Goal: Information Seeking & Learning: Learn about a topic

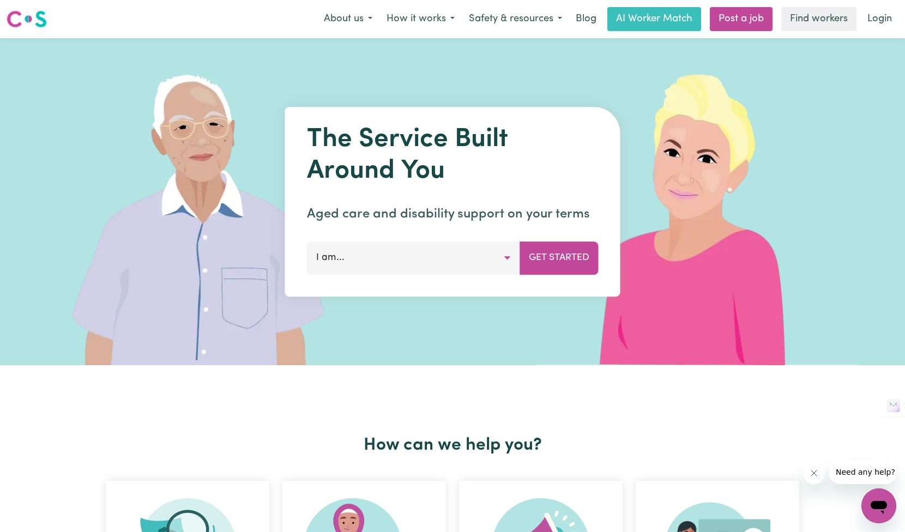
click at [476, 257] on button "I am..." at bounding box center [413, 258] width 213 height 33
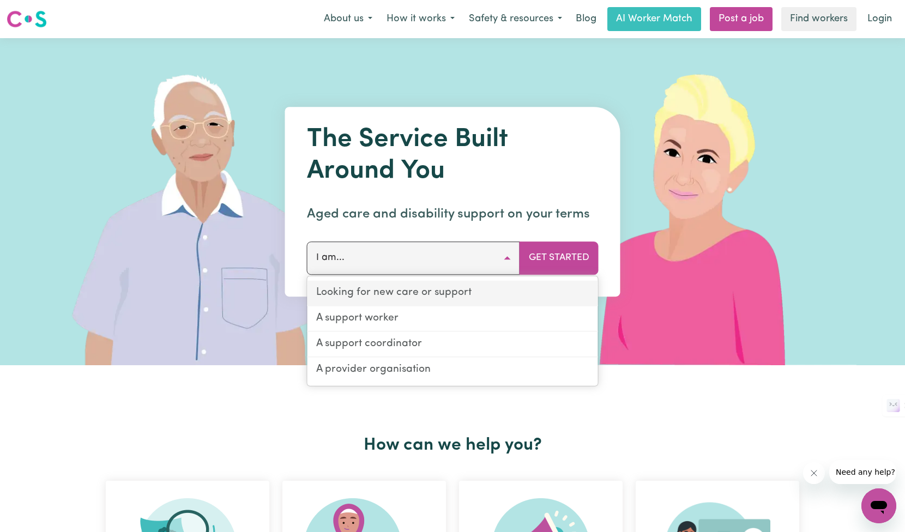
click at [352, 291] on link "Looking for new care or support" at bounding box center [452, 294] width 291 height 26
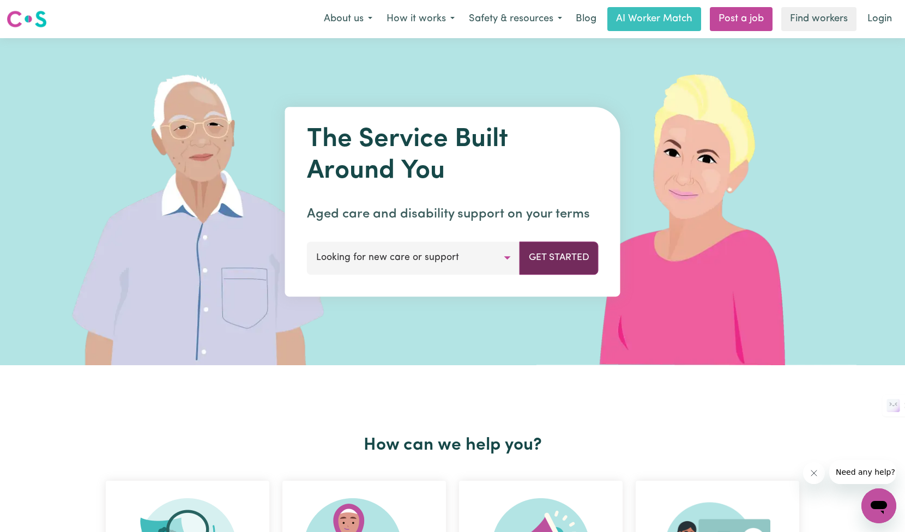
click at [563, 263] on button "Get Started" at bounding box center [559, 258] width 79 height 33
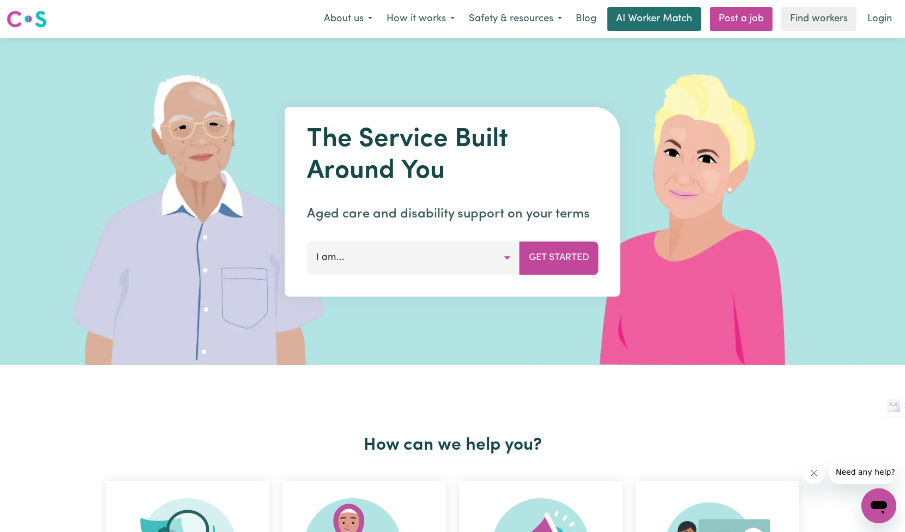
click at [663, 15] on link "AI Worker Match" at bounding box center [654, 19] width 94 height 24
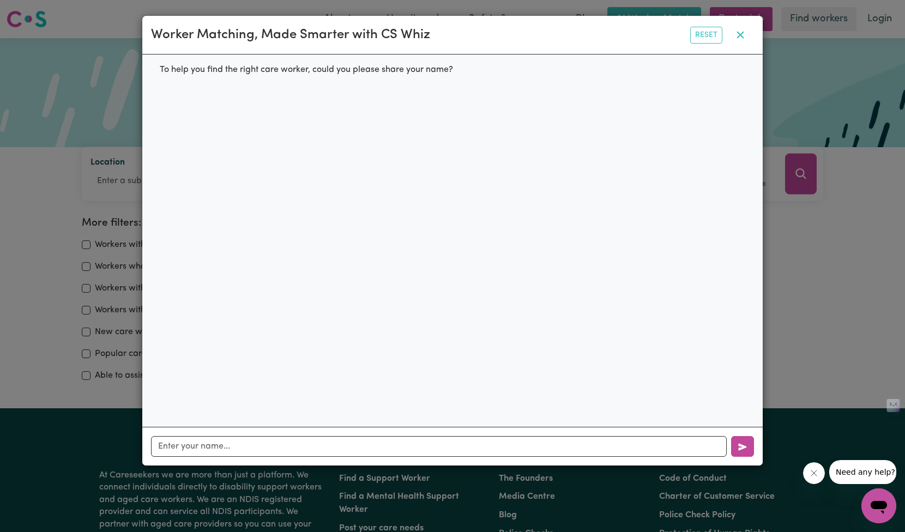
click at [739, 38] on icon "button" at bounding box center [740, 34] width 13 height 13
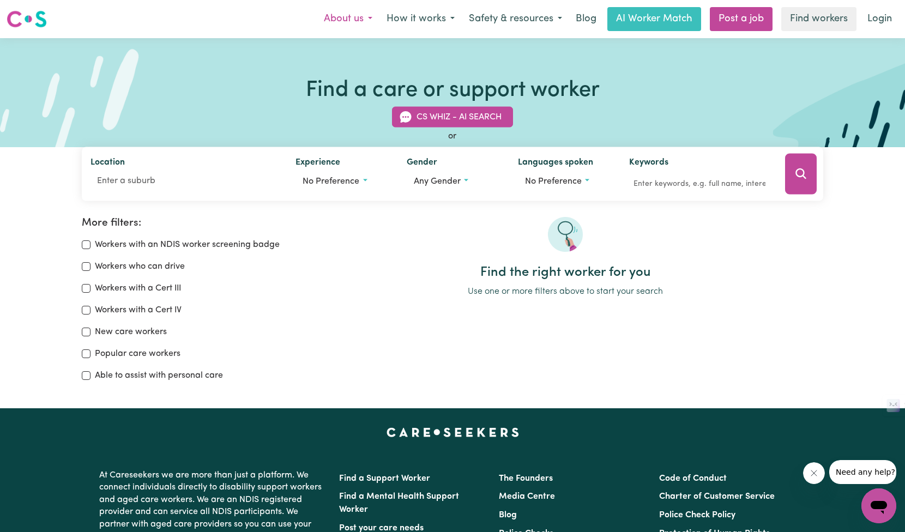
click at [337, 19] on button "About us" at bounding box center [348, 19] width 63 height 23
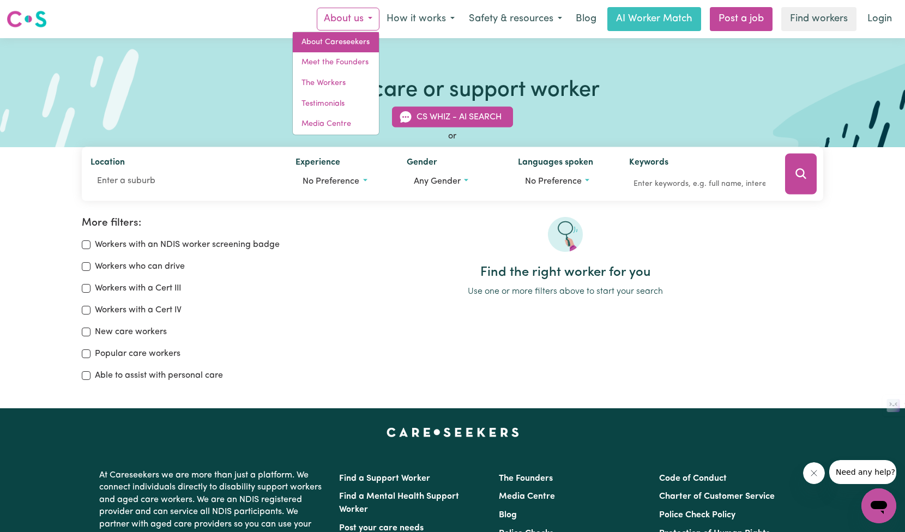
click at [335, 44] on link "About Careseekers" at bounding box center [336, 42] width 86 height 21
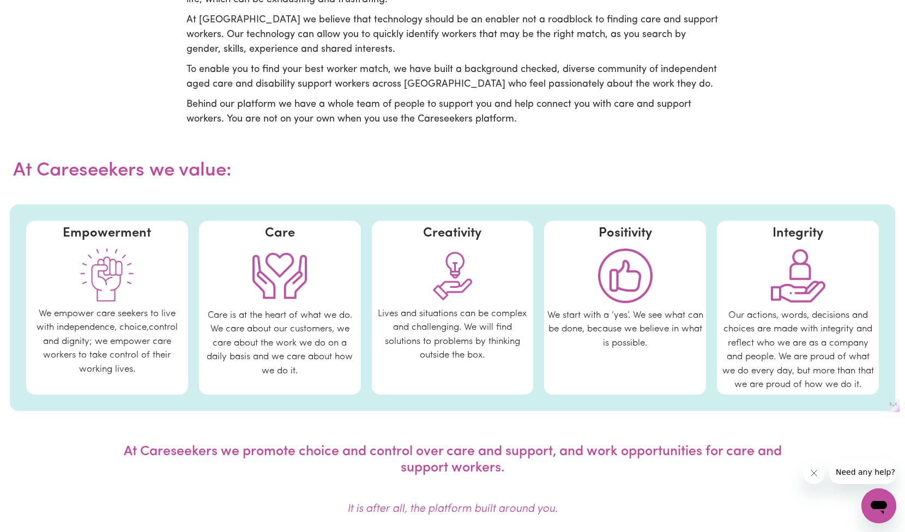
scroll to position [448, 0]
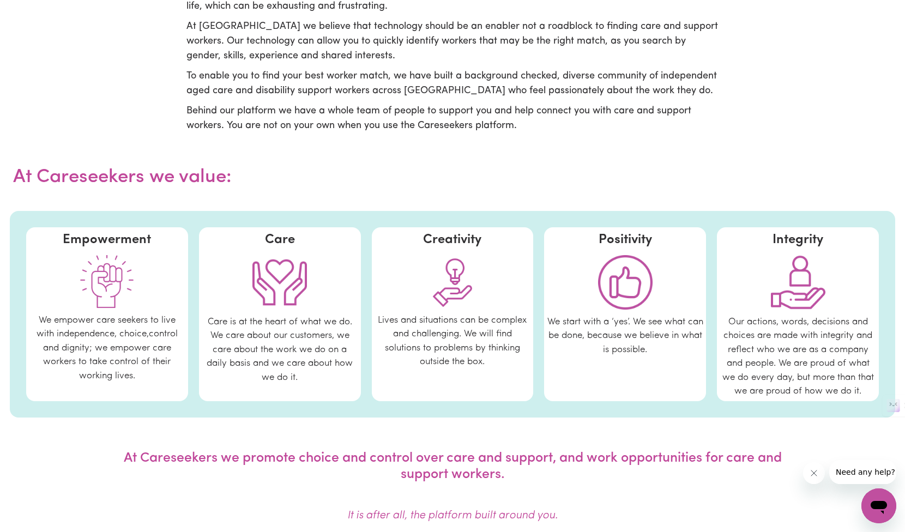
click at [97, 277] on img at bounding box center [107, 281] width 55 height 53
click at [144, 256] on div at bounding box center [107, 282] width 156 height 64
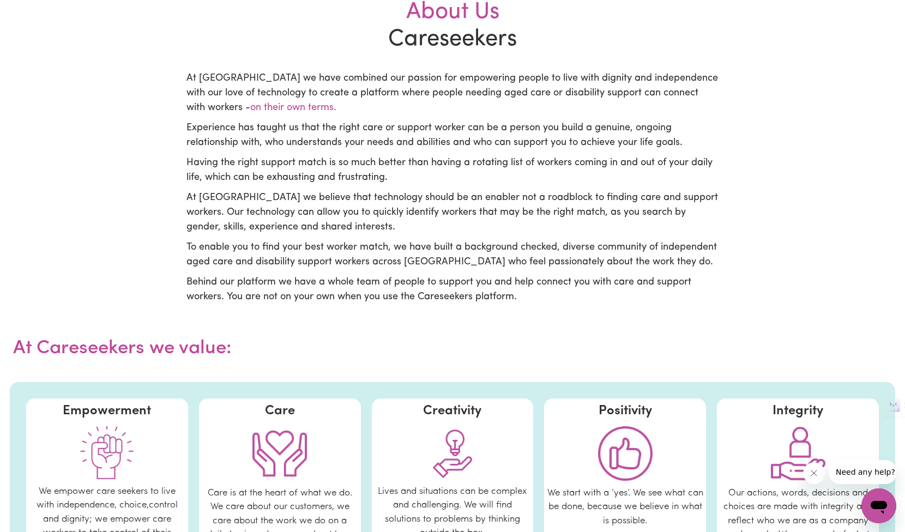
scroll to position [0, 0]
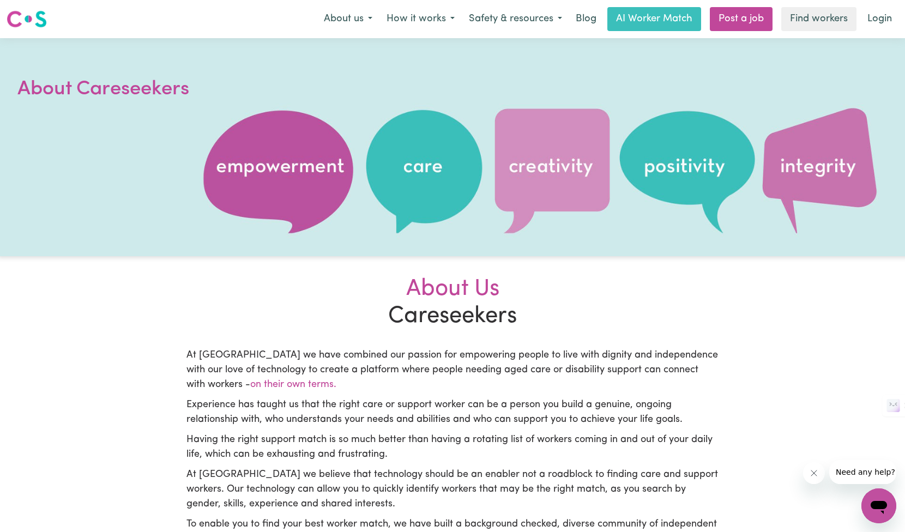
click at [882, 515] on icon "Open messaging window" at bounding box center [879, 506] width 20 height 20
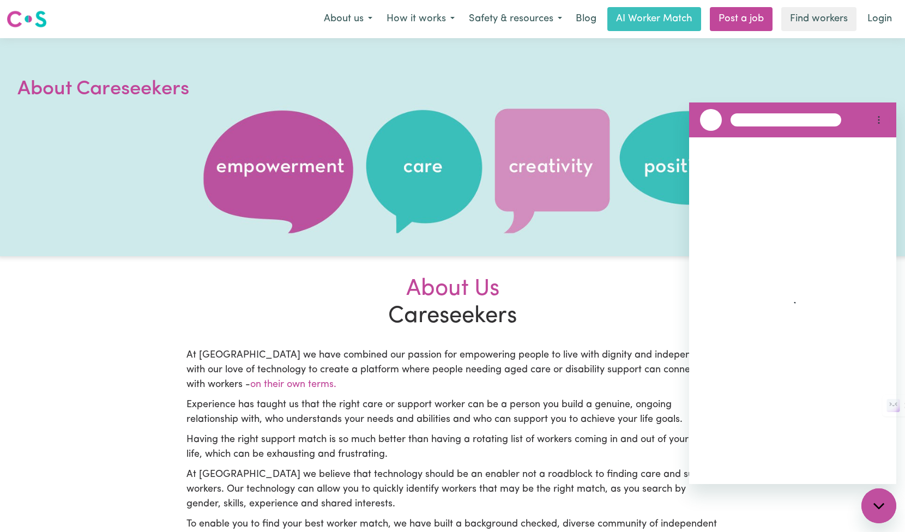
click at [883, 512] on div "Close messaging window" at bounding box center [878, 506] width 33 height 33
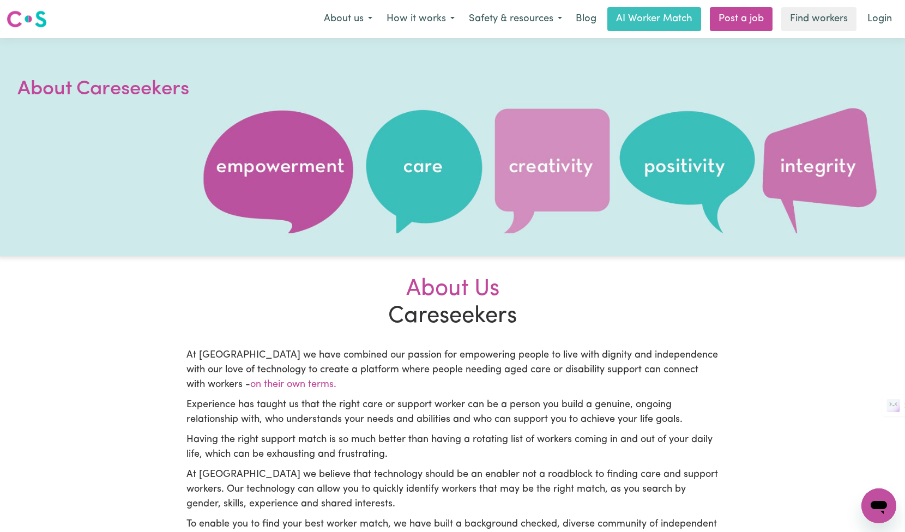
click at [883, 512] on icon "Open messaging window" at bounding box center [879, 507] width 16 height 13
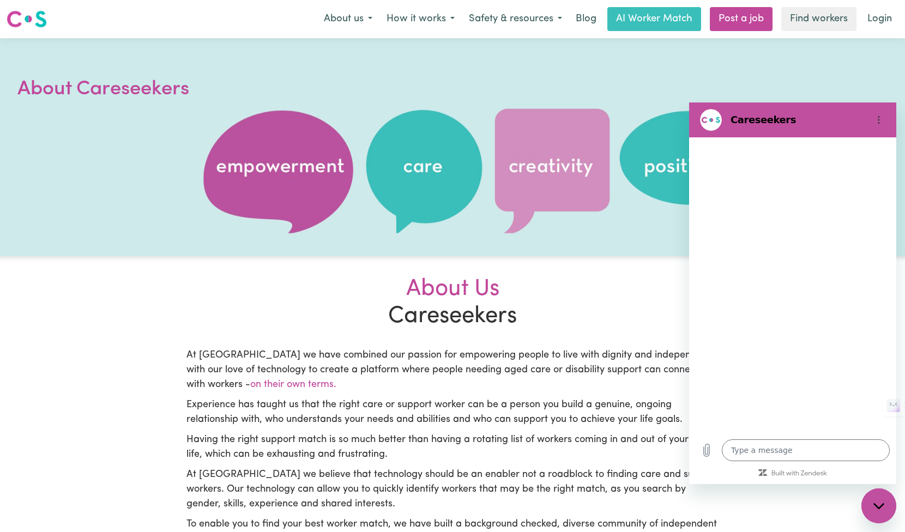
click at [883, 512] on div "Close messaging window" at bounding box center [878, 506] width 33 height 33
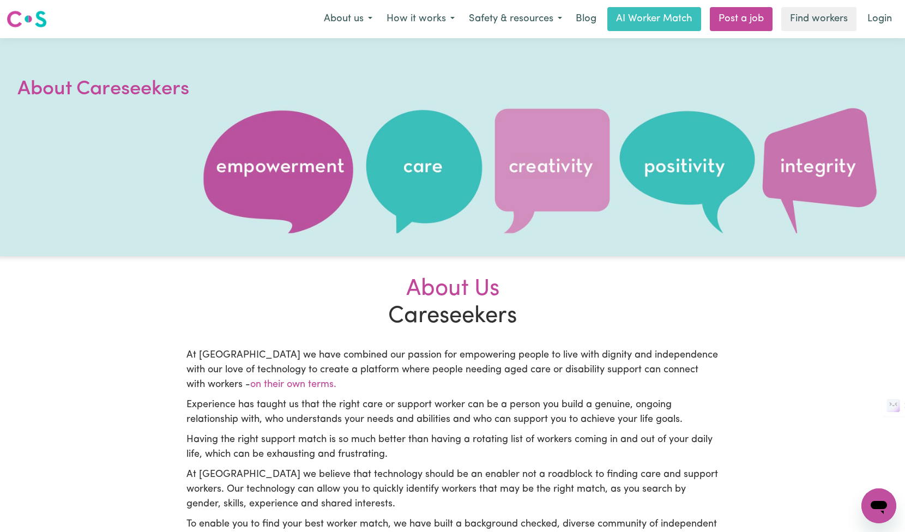
click at [883, 512] on icon "Open messaging window" at bounding box center [879, 507] width 16 height 13
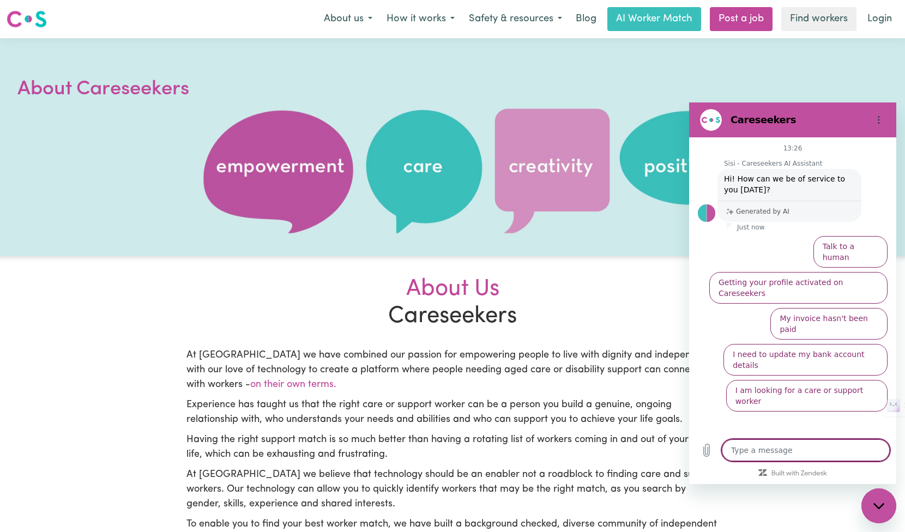
click at [883, 512] on div "Close messaging window" at bounding box center [878, 506] width 33 height 33
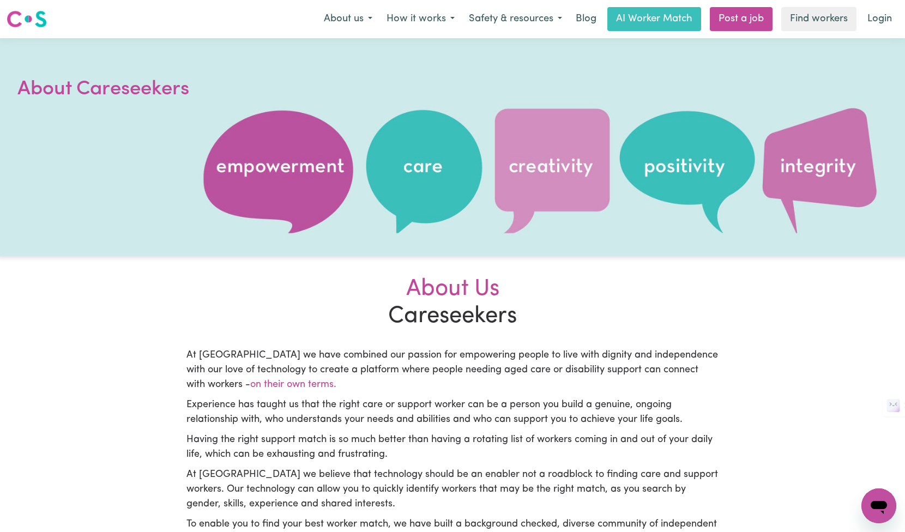
click at [883, 512] on button "Open messaging window" at bounding box center [878, 505] width 35 height 35
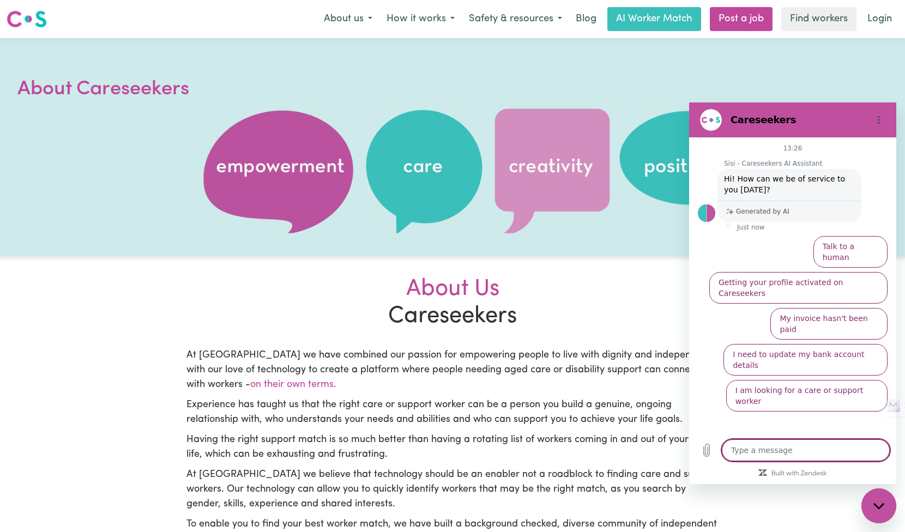
click at [883, 515] on div "Close messaging window" at bounding box center [878, 506] width 33 height 33
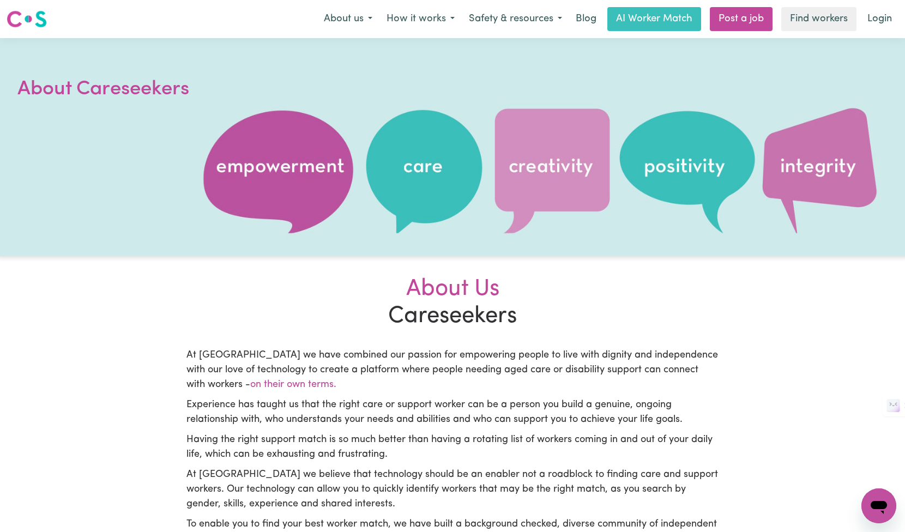
click at [883, 522] on div "Open messaging window" at bounding box center [878, 538] width 33 height 33
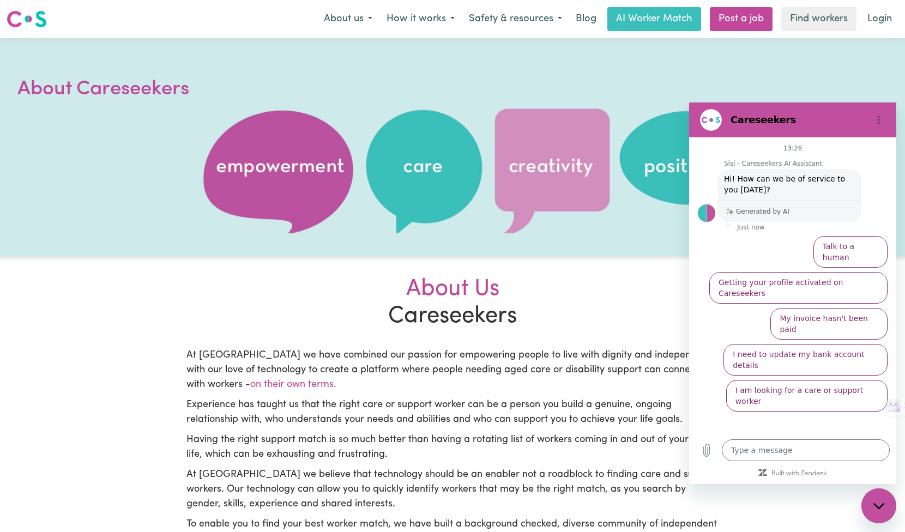
click at [883, 515] on div "Close messaging window" at bounding box center [878, 506] width 33 height 33
click at [883, 512] on div "Close messaging window" at bounding box center [878, 506] width 33 height 33
click at [883, 515] on div "Close messaging window" at bounding box center [878, 506] width 33 height 33
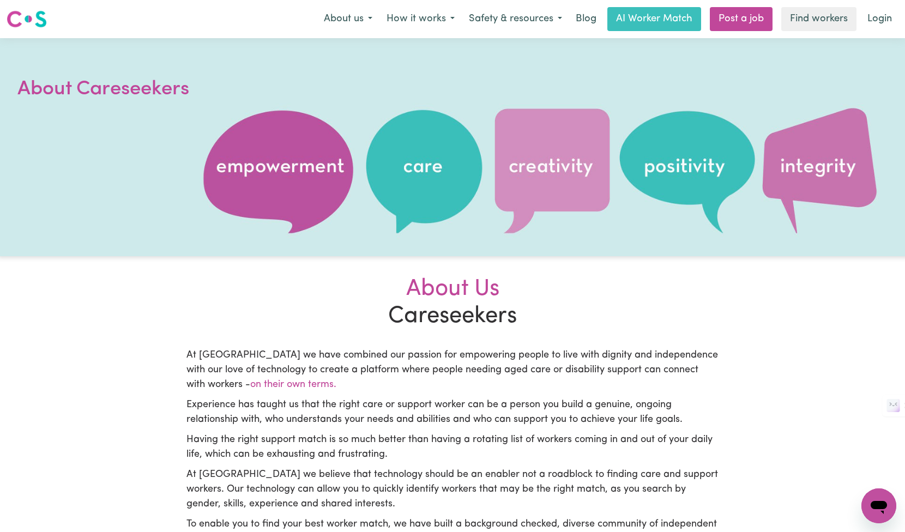
click at [883, 512] on button "Open messaging window" at bounding box center [878, 505] width 35 height 35
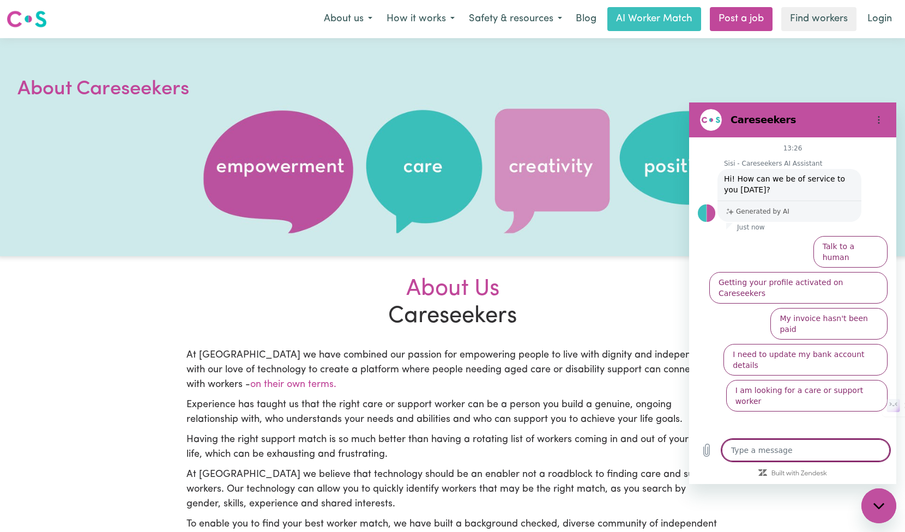
click at [883, 512] on div "Close messaging window" at bounding box center [878, 506] width 33 height 33
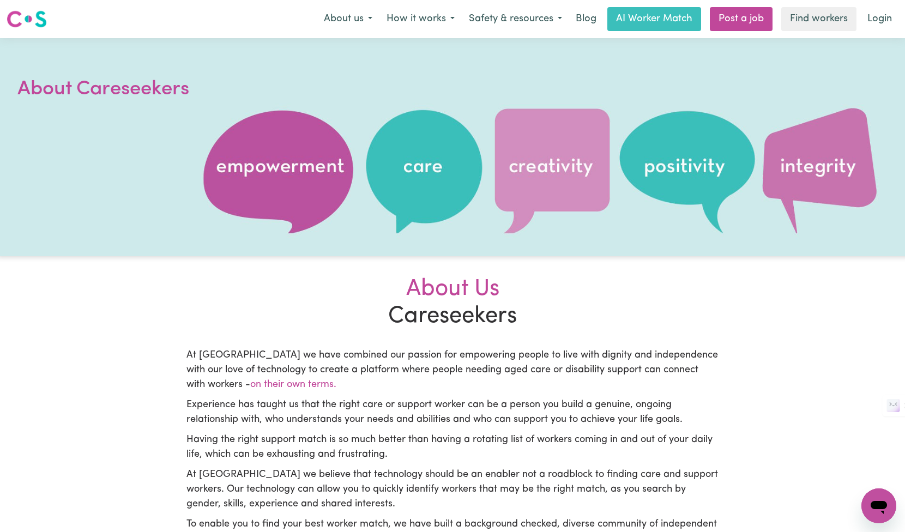
click at [883, 512] on icon "Open messaging window" at bounding box center [879, 507] width 16 height 13
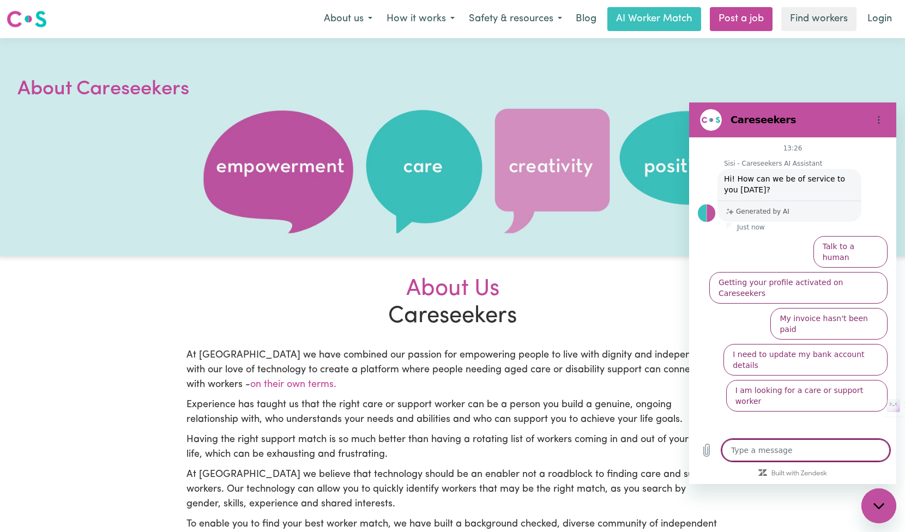
click at [883, 512] on div "Close messaging window" at bounding box center [878, 506] width 33 height 33
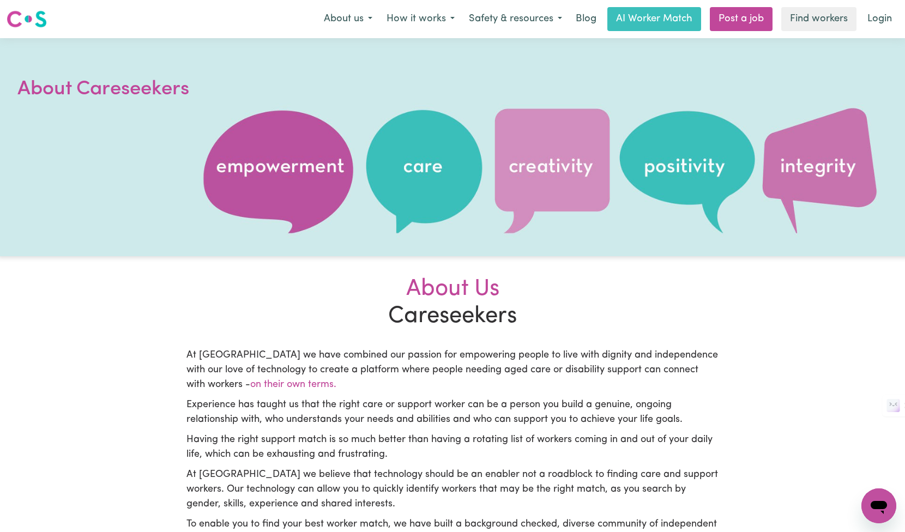
click at [883, 512] on icon "Open messaging window" at bounding box center [879, 507] width 16 height 13
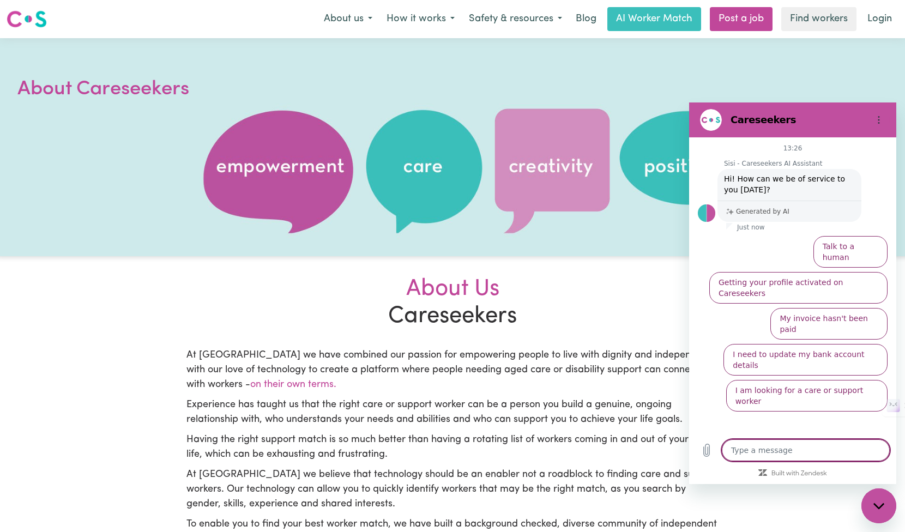
click at [883, 512] on div "Close messaging window" at bounding box center [878, 506] width 33 height 33
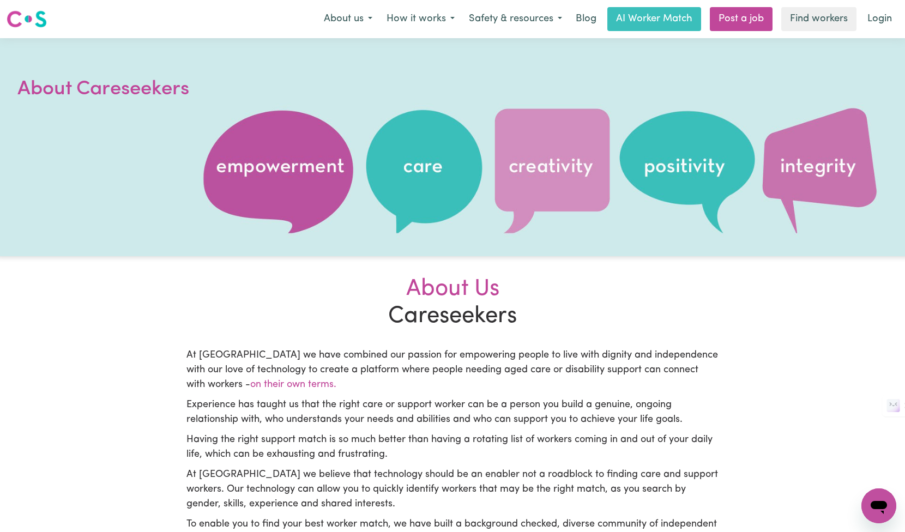
click at [883, 512] on icon "Open messaging window" at bounding box center [879, 507] width 16 height 13
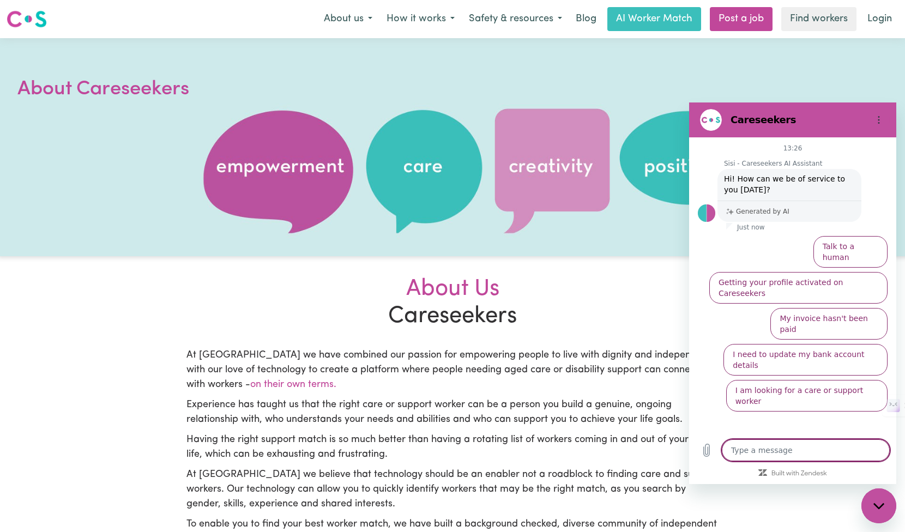
click at [883, 512] on div "Close messaging window" at bounding box center [878, 506] width 33 height 33
type textarea "x"
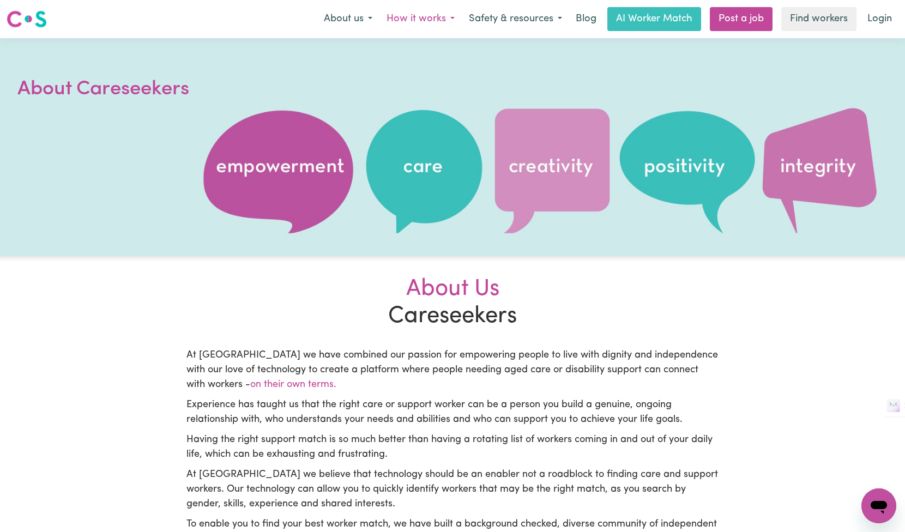
click at [425, 22] on button "How it works" at bounding box center [420, 19] width 82 height 23
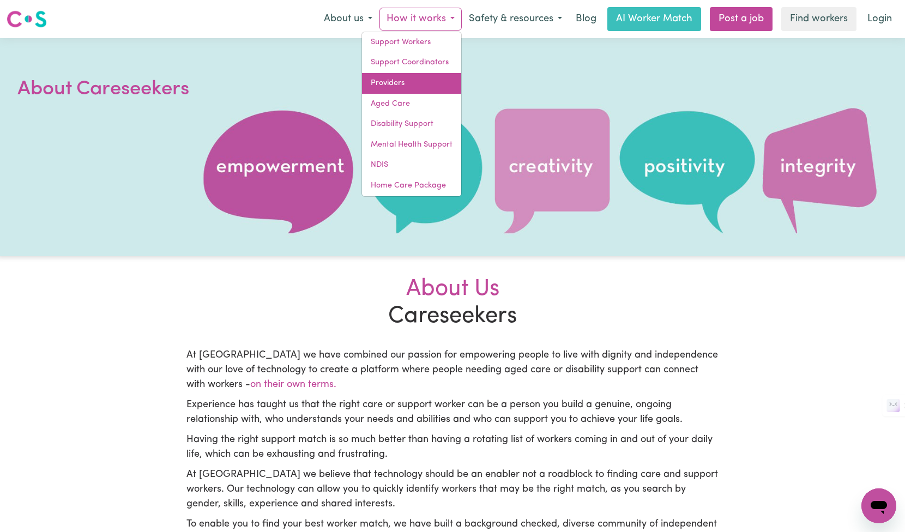
click at [422, 89] on link "Providers" at bounding box center [411, 83] width 99 height 21
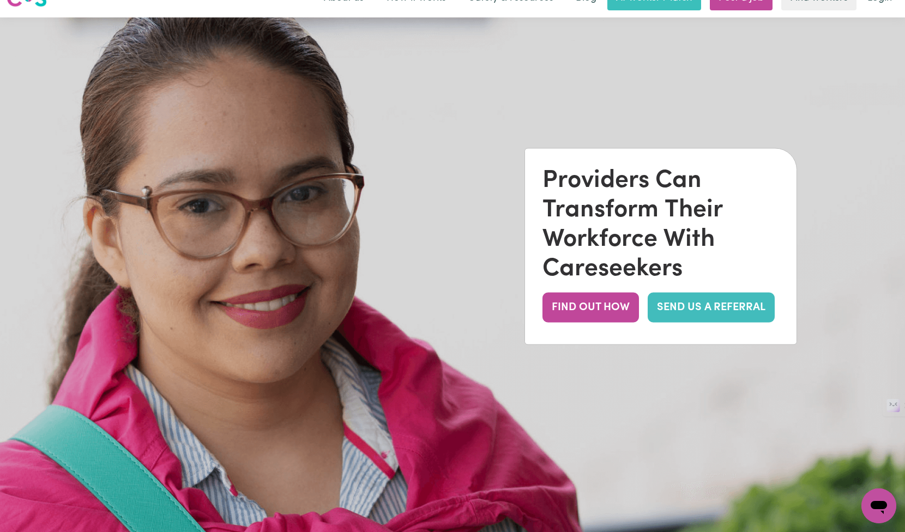
scroll to position [81, 0]
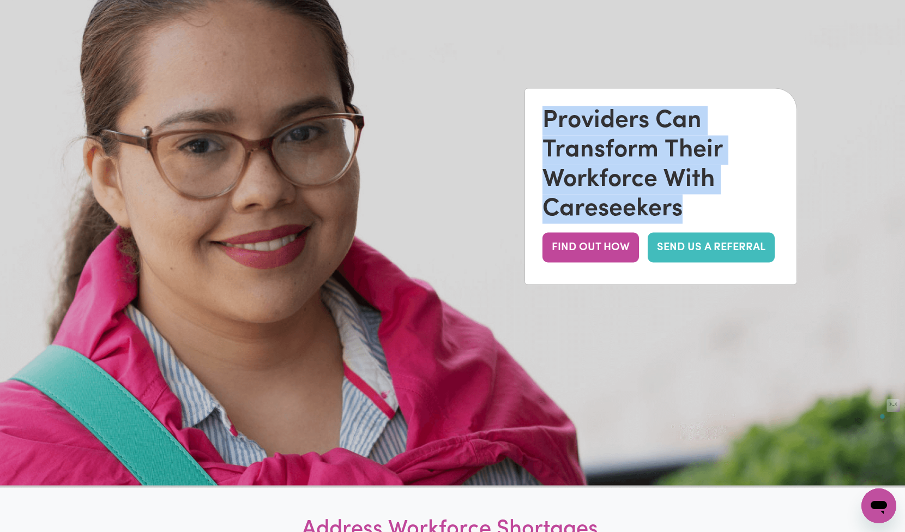
drag, startPoint x: 625, startPoint y: 143, endPoint x: 709, endPoint y: 224, distance: 116.4
click at [708, 224] on div "Providers Can Transform Their Workforce With Careseekers FIND OUT HOW SEND US A…" at bounding box center [660, 186] width 271 height 196
click at [732, 216] on div "Providers Can Transform Their Workforce With Careseekers" at bounding box center [660, 165] width 237 height 118
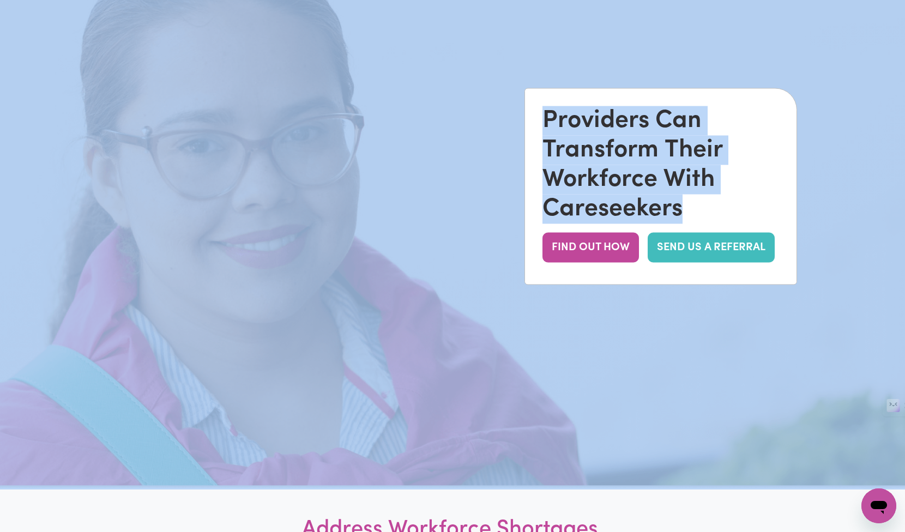
drag, startPoint x: 720, startPoint y: 207, endPoint x: 480, endPoint y: 86, distance: 268.7
click at [481, 86] on div "Providers Can Transform Their Workforce With Careseekers FIND OUT HOW SEND US A…" at bounding box center [452, 223] width 905 height 532
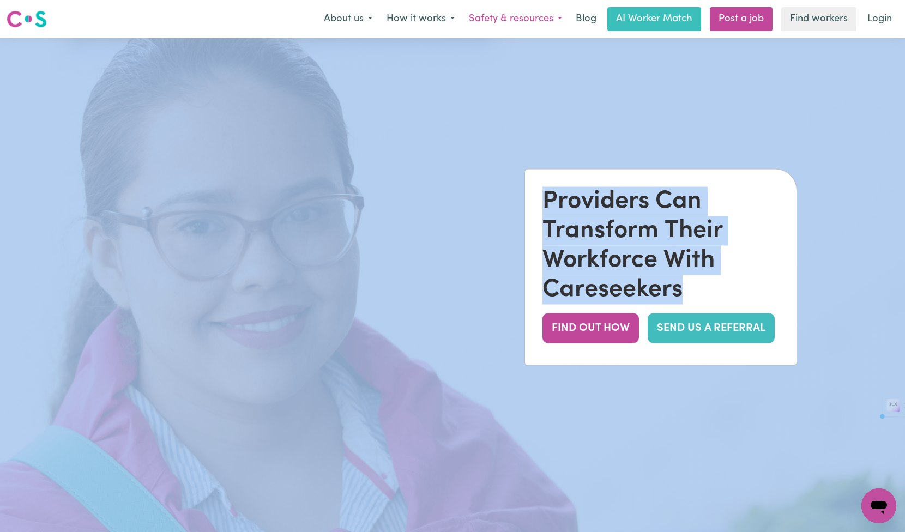
click at [509, 11] on button "Safety & resources" at bounding box center [515, 19] width 107 height 23
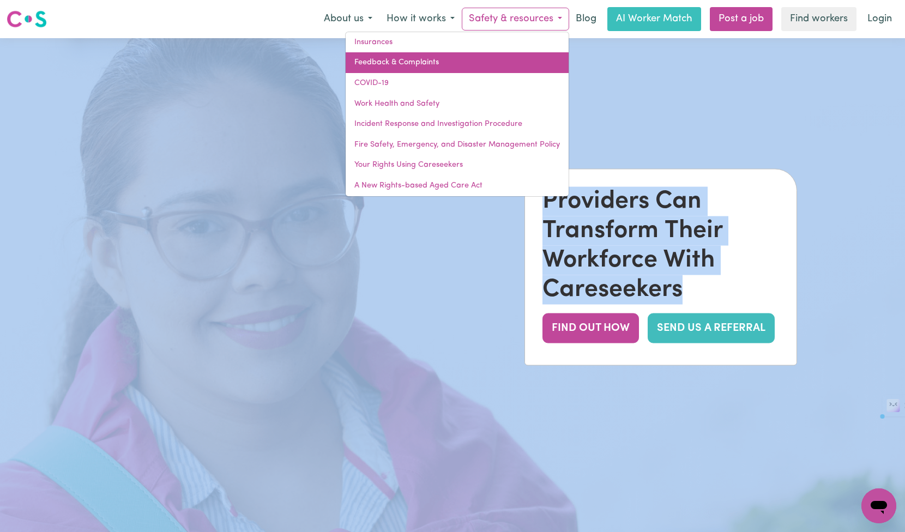
click at [382, 65] on link "Feedback & Complaints" at bounding box center [457, 62] width 223 height 21
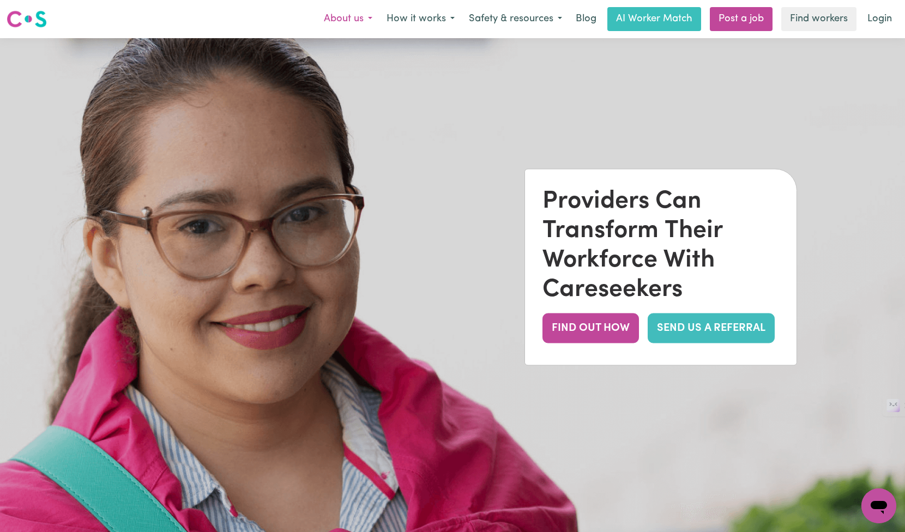
click at [351, 16] on button "About us" at bounding box center [348, 19] width 63 height 23
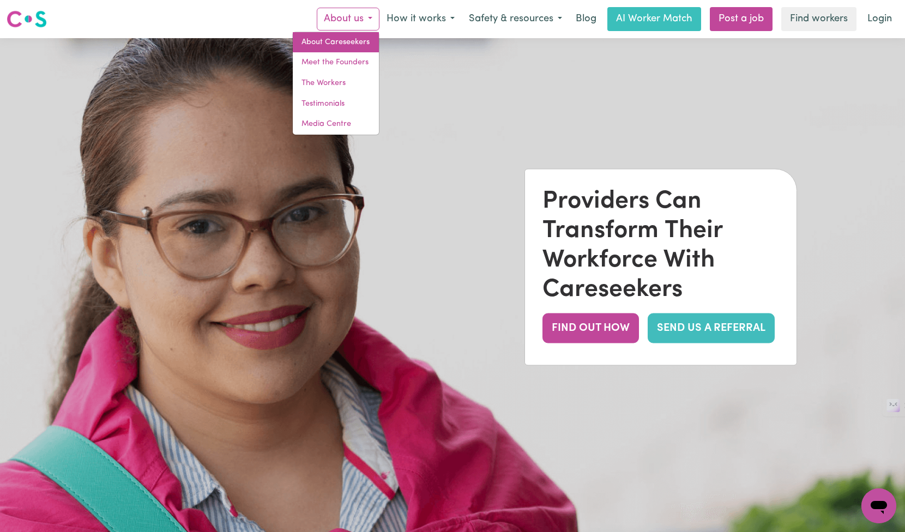
click at [359, 34] on link "About Careseekers" at bounding box center [336, 42] width 86 height 21
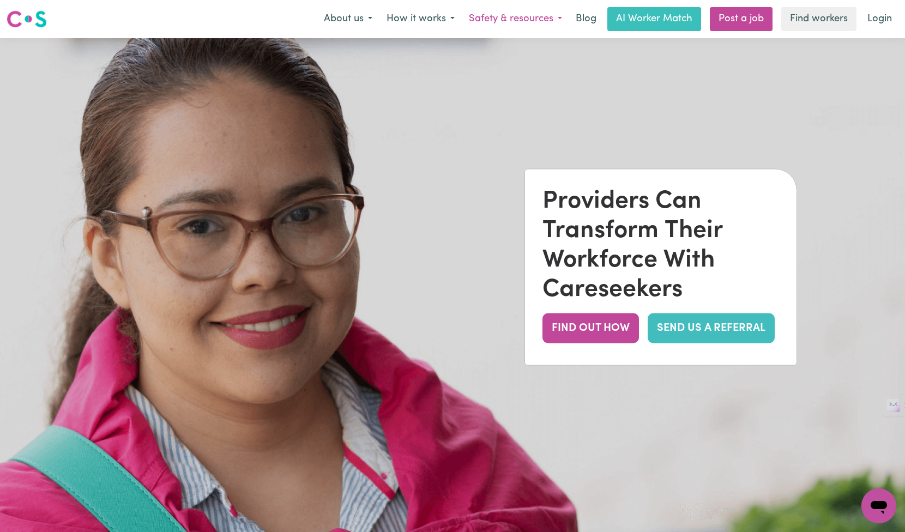
click at [566, 17] on button "Safety & resources" at bounding box center [515, 19] width 107 height 23
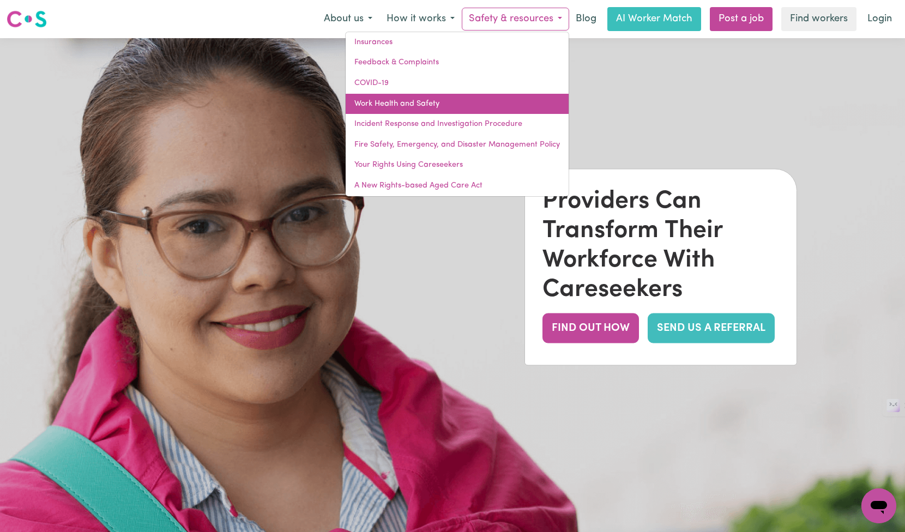
click at [413, 101] on link "Work Health and Safety" at bounding box center [457, 104] width 223 height 21
